Goal: Task Accomplishment & Management: Complete application form

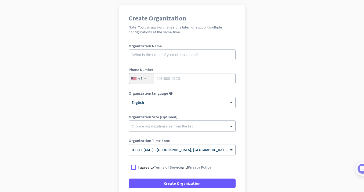
scroll to position [84, 0]
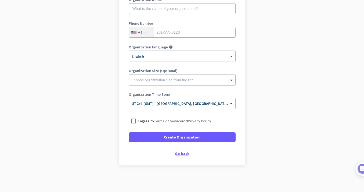
click at [183, 155] on div "Go back" at bounding box center [182, 154] width 107 height 4
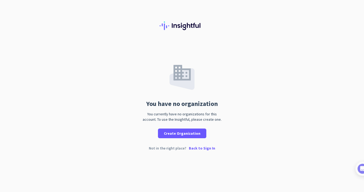
click at [199, 149] on p "Back to Sign In" at bounding box center [202, 148] width 26 height 4
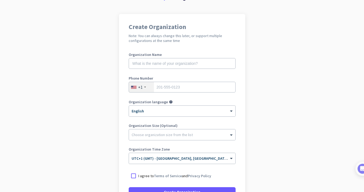
scroll to position [31, 0]
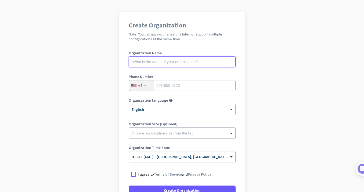
click at [149, 63] on input "text" at bounding box center [182, 61] width 107 height 11
type input "Mercor"
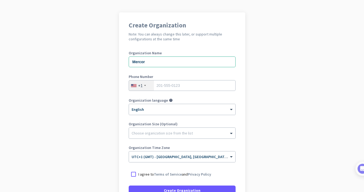
click at [145, 85] on div "+1" at bounding box center [141, 85] width 25 height 10
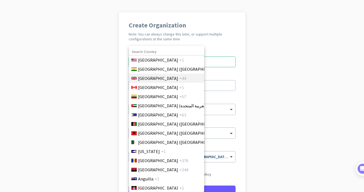
click at [155, 82] on li "[GEOGRAPHIC_DATA] +44" at bounding box center [166, 78] width 75 height 9
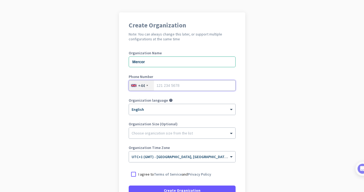
click at [166, 85] on input "tel" at bounding box center [182, 85] width 107 height 11
type input "7983383189"
click at [117, 147] on app-onboarding-organization "Create Organization Note: You can always change this later, or support multiple…" at bounding box center [182, 128] width 364 height 233
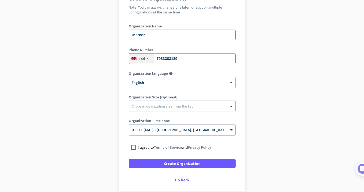
scroll to position [59, 0]
click at [131, 147] on div at bounding box center [134, 147] width 10 height 10
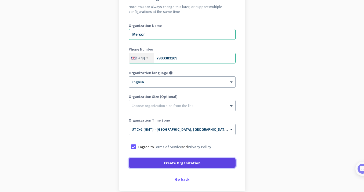
click at [150, 159] on span at bounding box center [182, 162] width 107 height 13
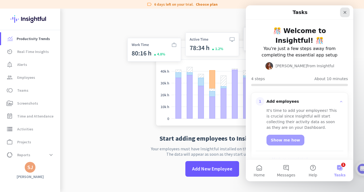
click at [344, 11] on icon "Close" at bounding box center [345, 12] width 3 height 3
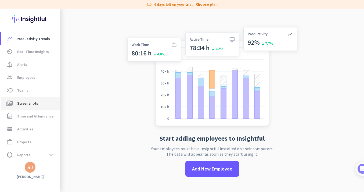
scroll to position [15, 0]
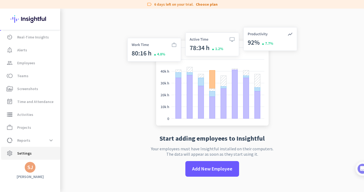
click at [23, 155] on span "Settings" at bounding box center [24, 153] width 15 height 6
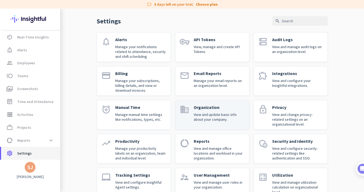
scroll to position [24, 0]
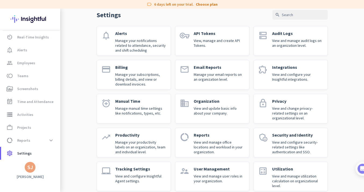
click at [217, 113] on p "View and update basic info about your company." at bounding box center [219, 111] width 51 height 10
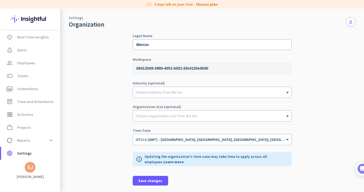
scroll to position [16, 0]
click at [37, 149] on link "settings Settings" at bounding box center [30, 153] width 59 height 13
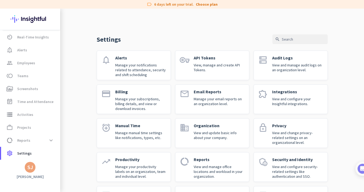
click at [30, 169] on div "SJ" at bounding box center [30, 166] width 6 height 5
click at [48, 157] on span "Sign out" at bounding box center [58, 156] width 33 height 5
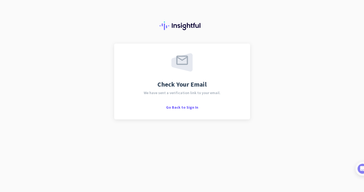
click at [180, 71] on div "Check Your Email We have sent a verification link to your email. Go Back to Sig…" at bounding box center [182, 81] width 117 height 56
click at [180, 107] on span "Go Back to Sign In" at bounding box center [182, 107] width 32 height 5
